Goal: Find specific page/section: Find specific page/section

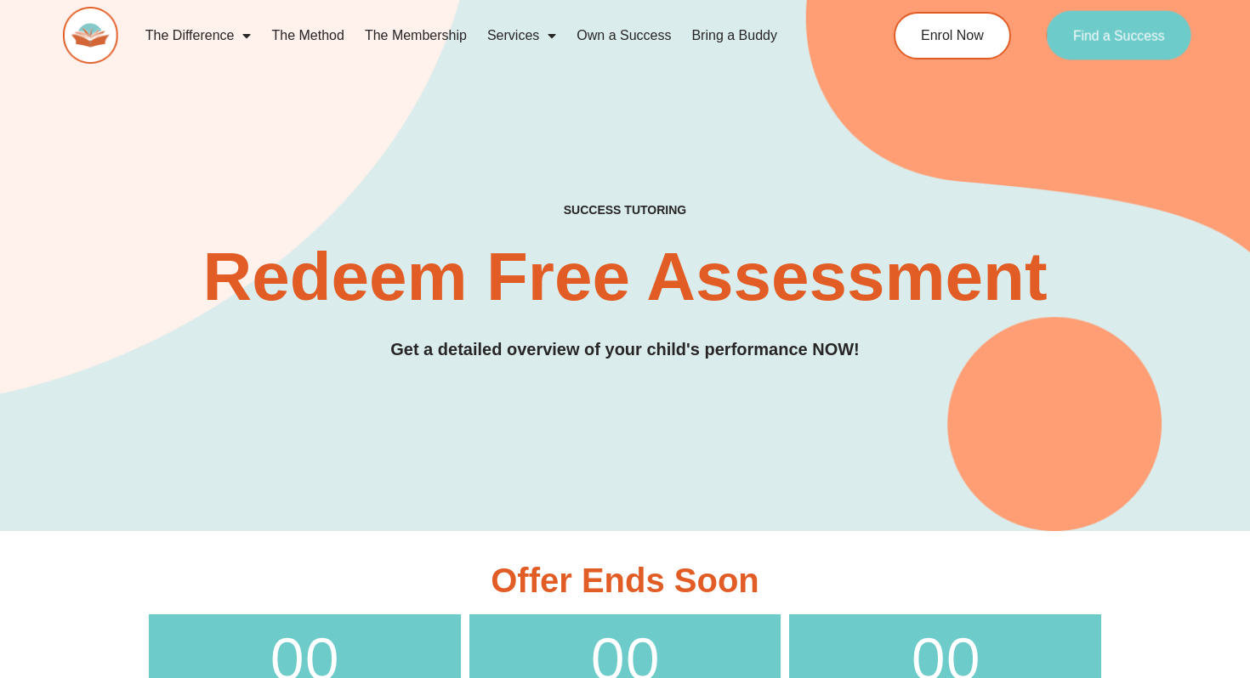
click at [1130, 42] on span "Find a Success" at bounding box center [1119, 36] width 92 height 14
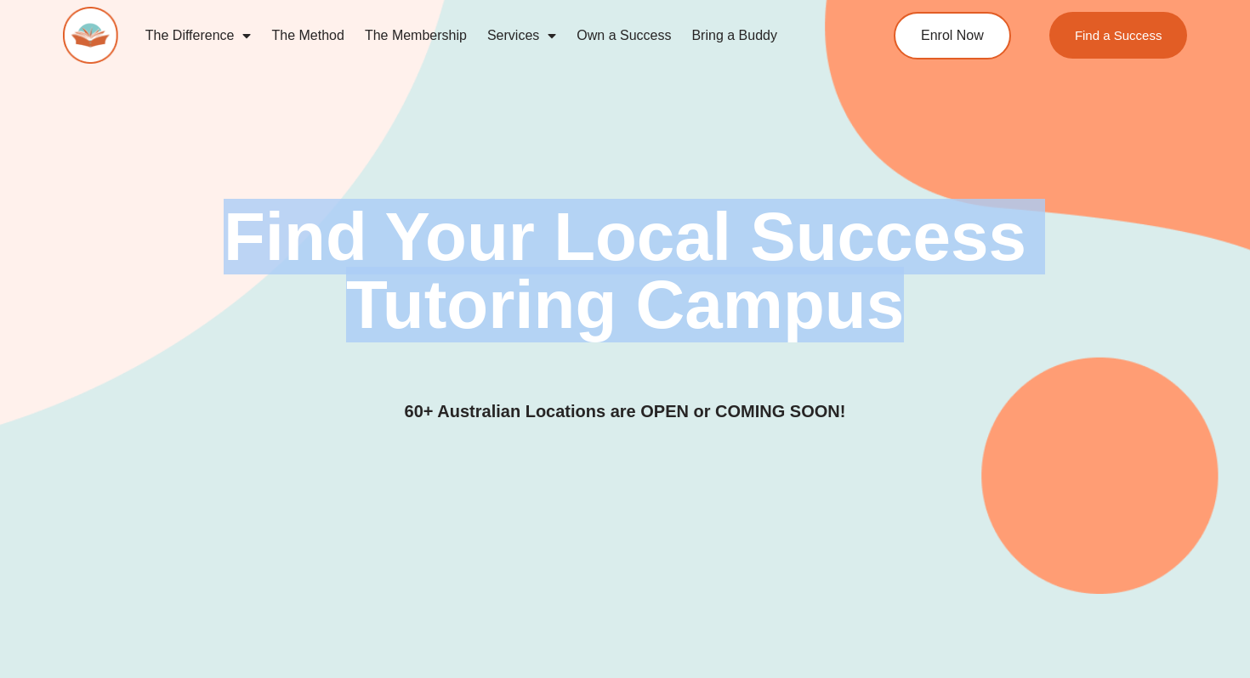
drag, startPoint x: 217, startPoint y: 224, endPoint x: 917, endPoint y: 322, distance: 707.2
click at [917, 323] on h2 "Find Your Local Success Tutoring Campus" at bounding box center [624, 271] width 888 height 136
copy h2 "Find Your Local Success Tutoring Campus"
click at [840, 122] on div "Find Your Local Success Tutoring Campus 60+ Australian Locations are OPEN or CO…" at bounding box center [625, 264] width 1125 height 660
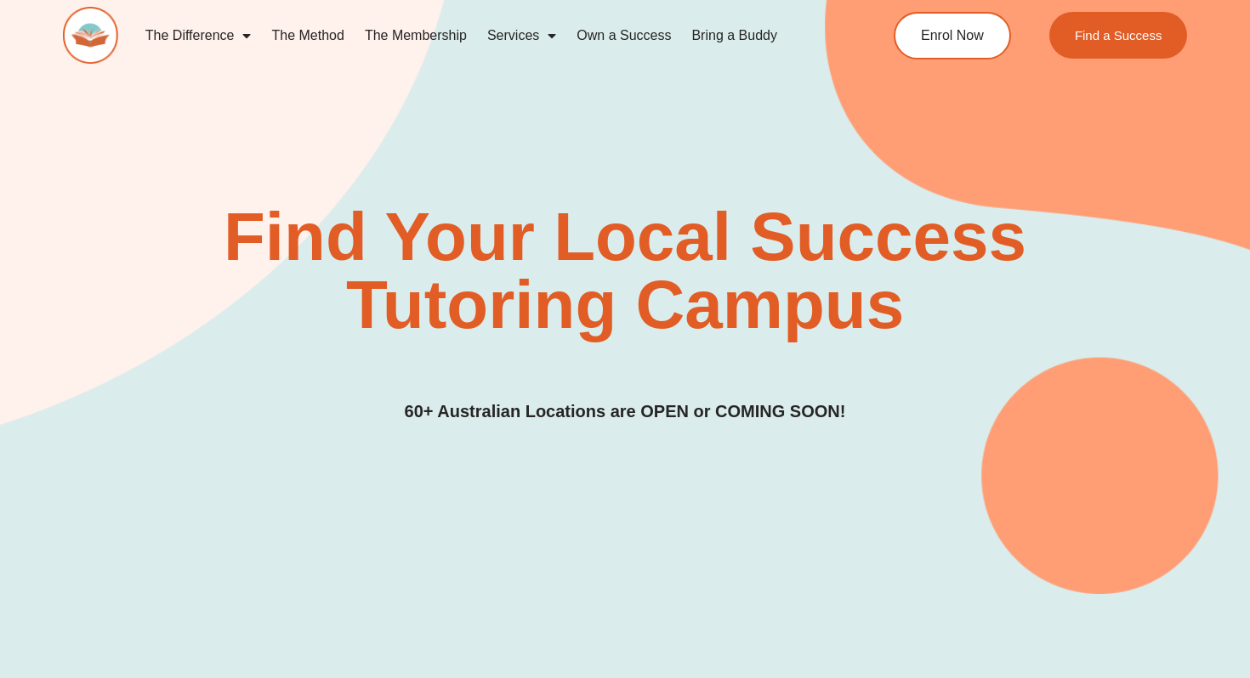
drag, startPoint x: 392, startPoint y: 411, endPoint x: 988, endPoint y: 414, distance: 595.9
click at [989, 414] on div "Find Your Local Success Tutoring Campus 60+ Australian Locations are OPEN or CO…" at bounding box center [625, 314] width 1125 height 222
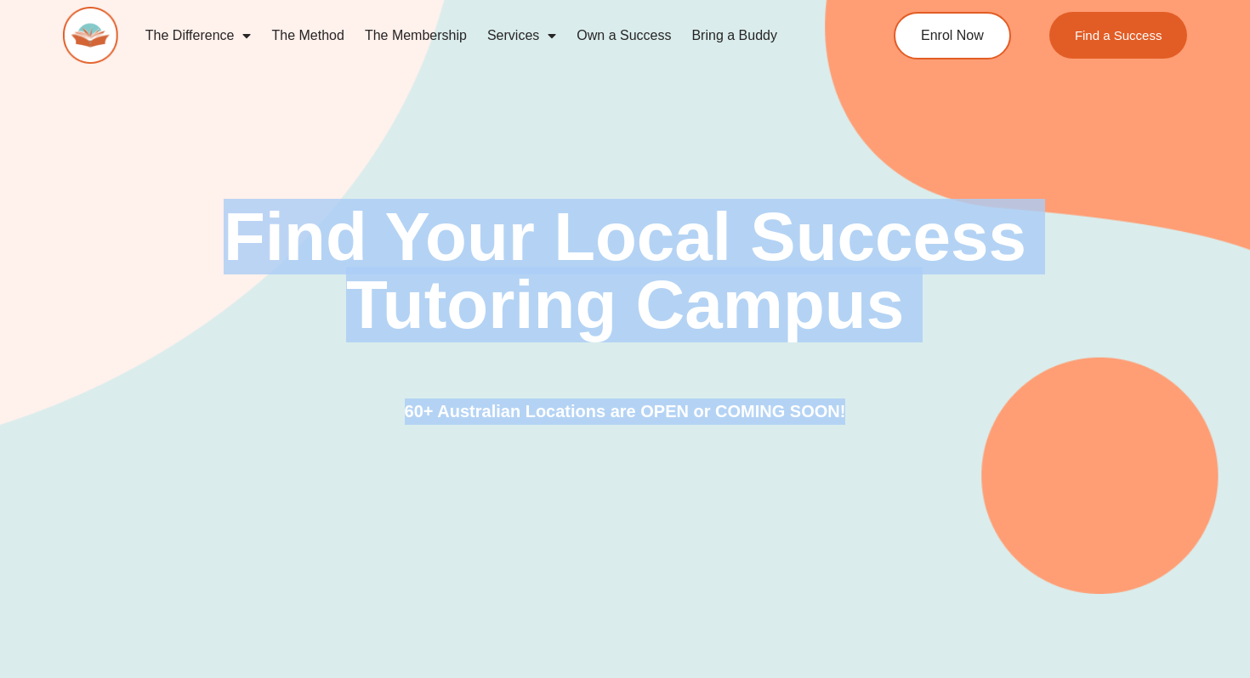
drag, startPoint x: 208, startPoint y: 218, endPoint x: 872, endPoint y: 432, distance: 697.3
click at [872, 432] on div "Find Your Local Success Tutoring Campus 60+ Australian Locations are OPEN or CO…" at bounding box center [625, 264] width 1125 height 660
copy div "Find Your Local Success Tutoring Campus 60+ Australian Locations are OPEN or CO…"
click at [869, 156] on div "Find Your Local Success Tutoring Campus 60+ Australian Locations are OPEN or CO…" at bounding box center [625, 264] width 1125 height 660
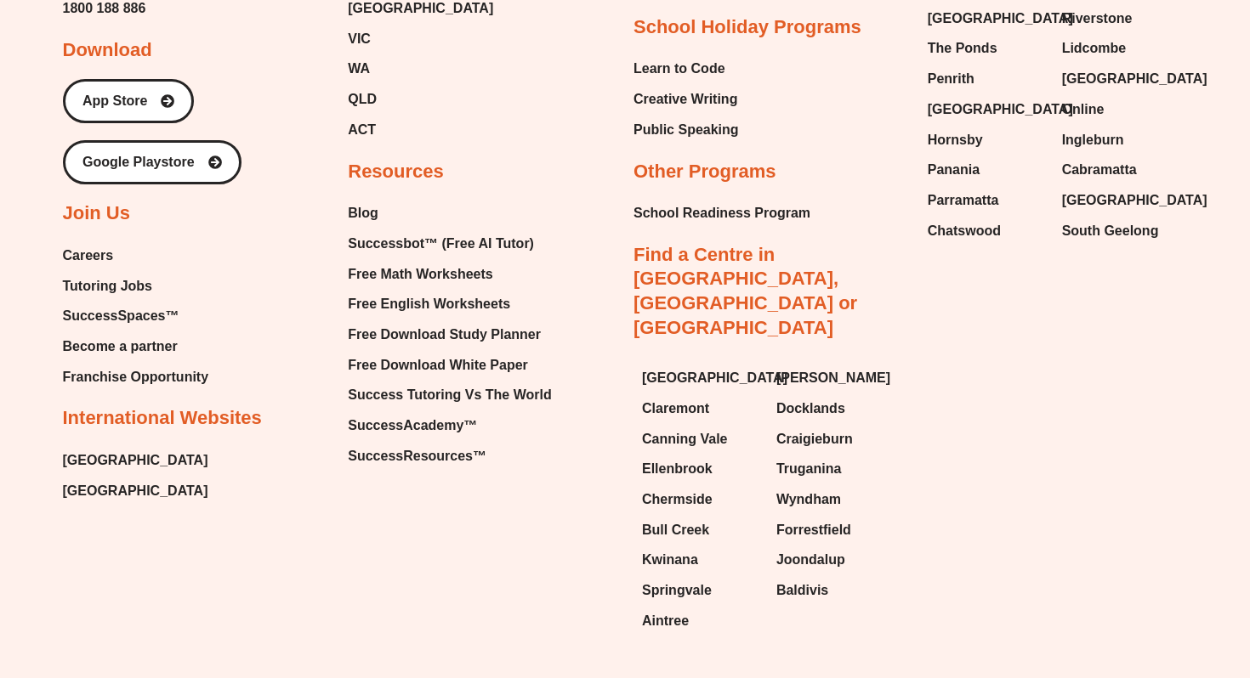
scroll to position [6943, 0]
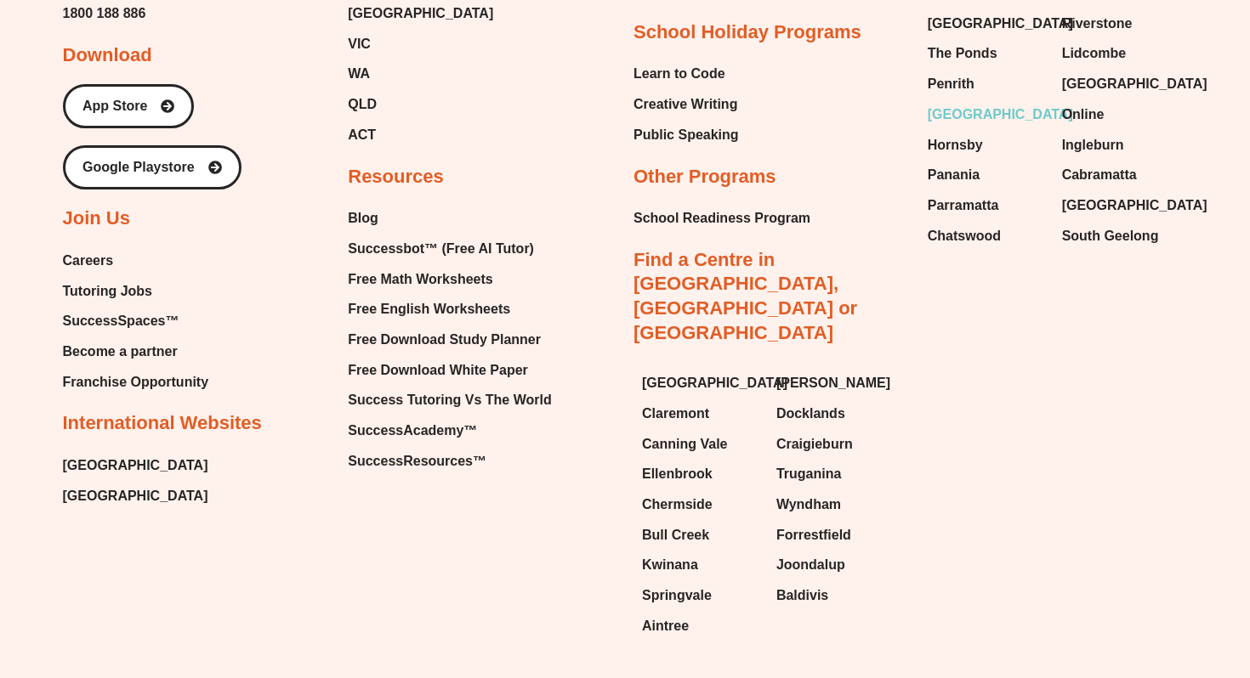
click at [974, 102] on span "[GEOGRAPHIC_DATA]" at bounding box center [999, 115] width 145 height 26
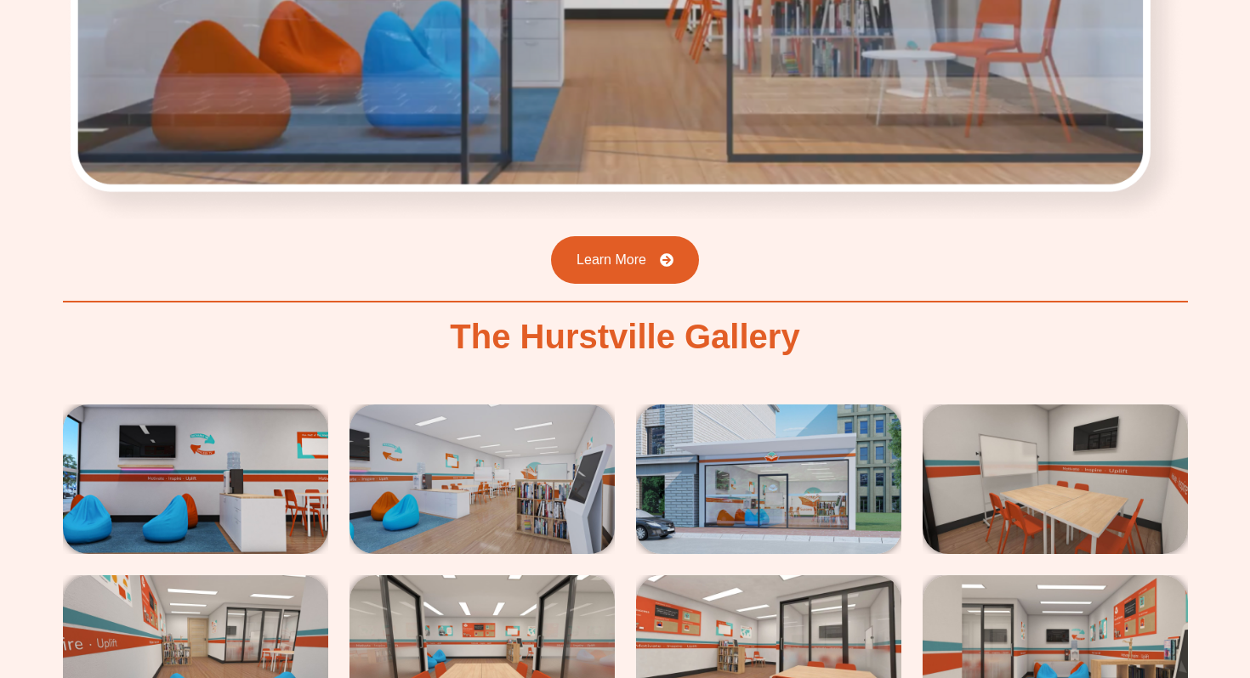
scroll to position [2544, 0]
